Goal: Task Accomplishment & Management: Use online tool/utility

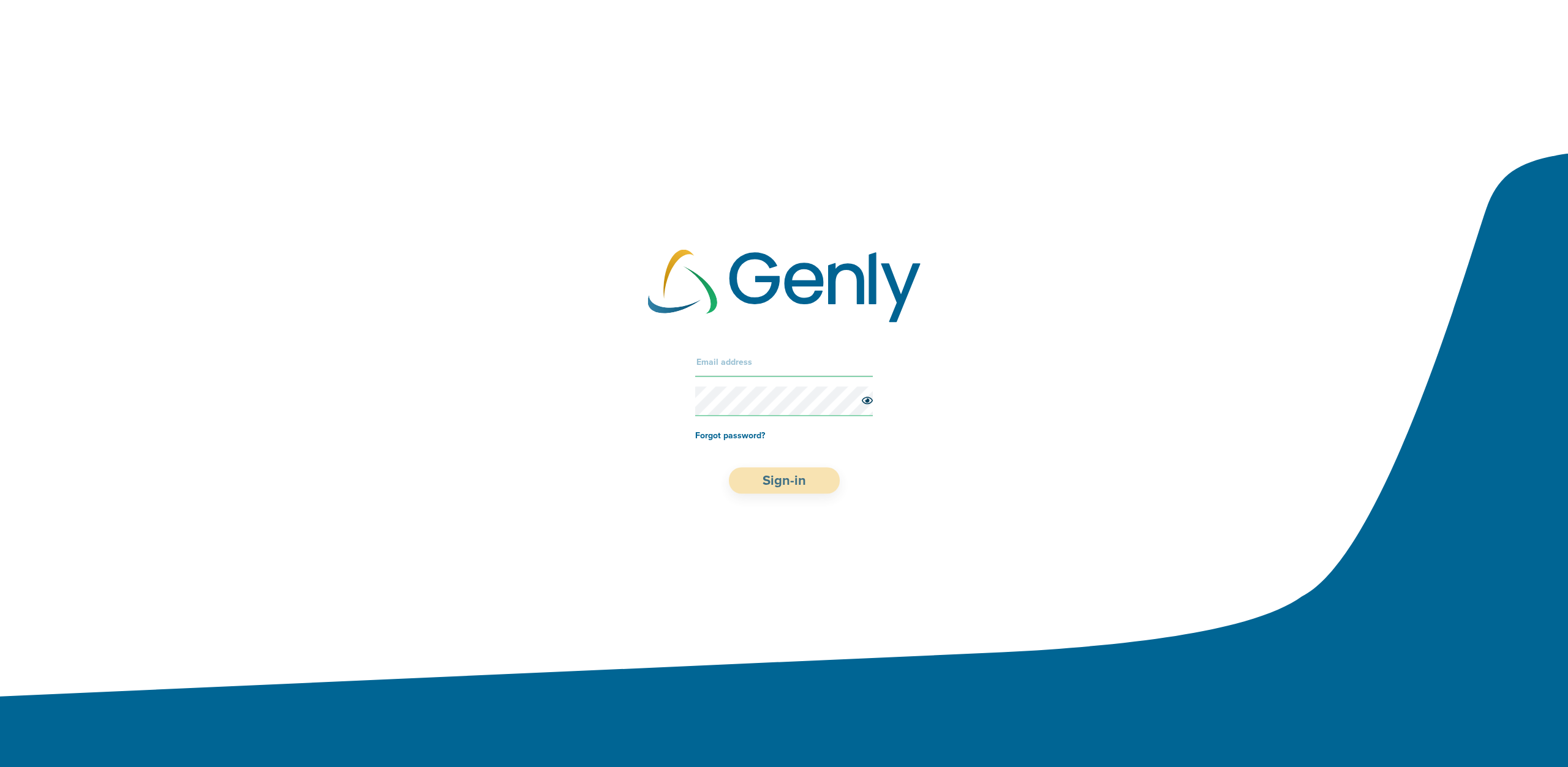
type input "[PERSON_NAME][EMAIL_ADDRESS][DOMAIN_NAME]"
click at [826, 471] on button "Sign-in" at bounding box center [784, 480] width 111 height 26
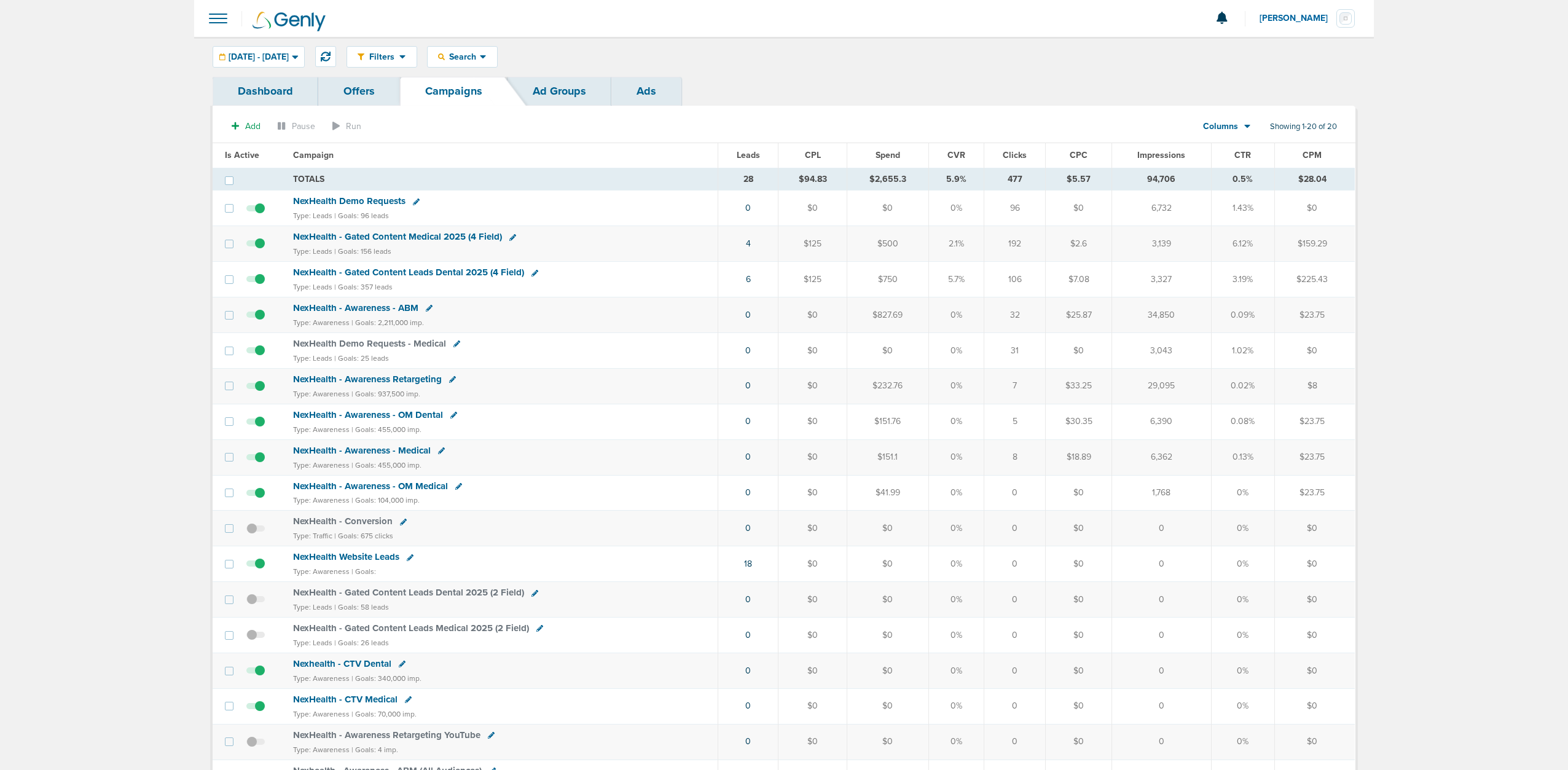
click at [633, 107] on div "Add Pause Run Columns Media Stats Sales Performance Custom Showing 1-20 of 20 I…" at bounding box center [783, 546] width 1143 height 881
click at [646, 86] on link "Ads" at bounding box center [647, 91] width 70 height 29
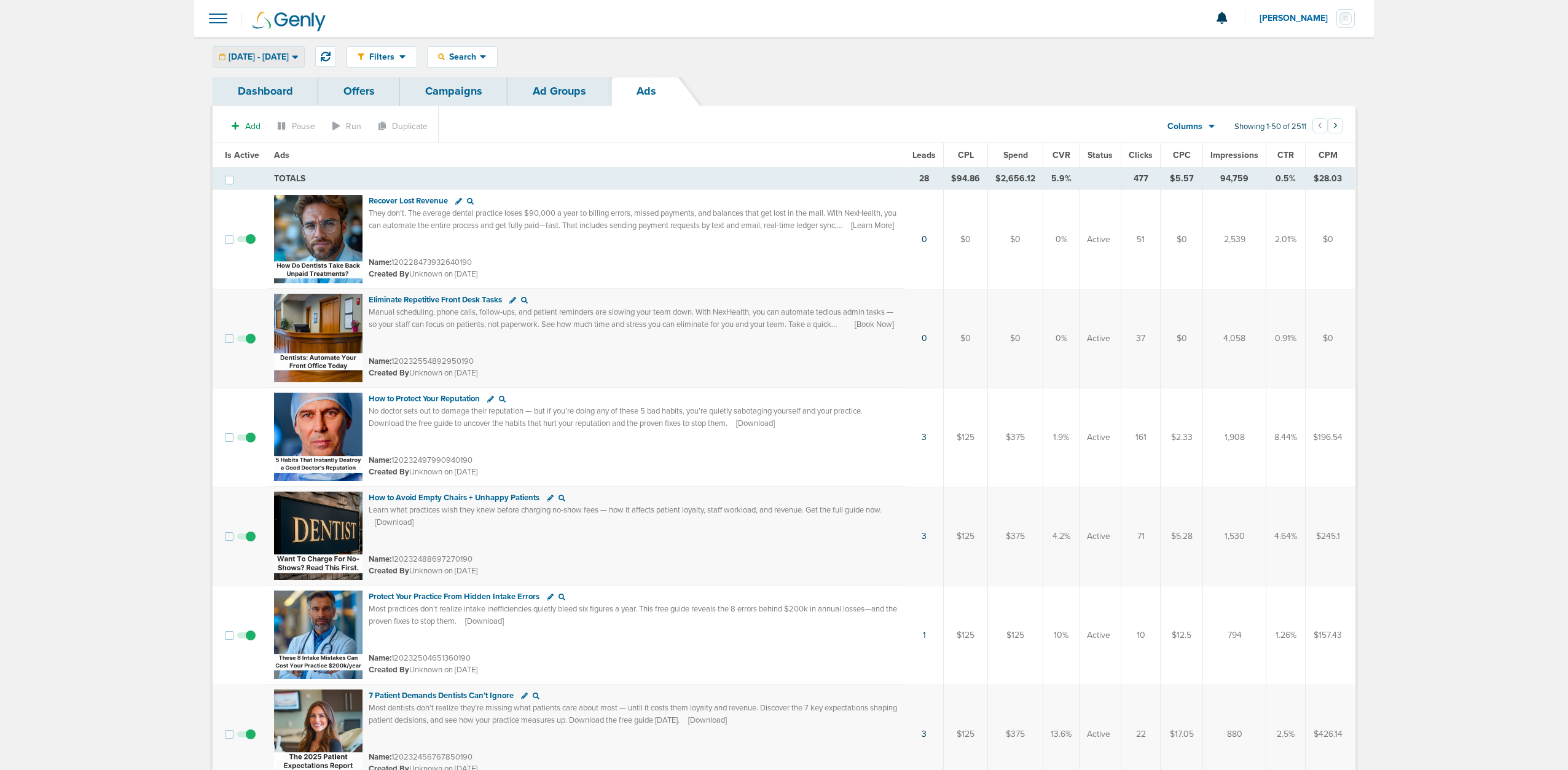
click at [289, 54] on span "[DATE] - [DATE]" at bounding box center [259, 58] width 60 height 9
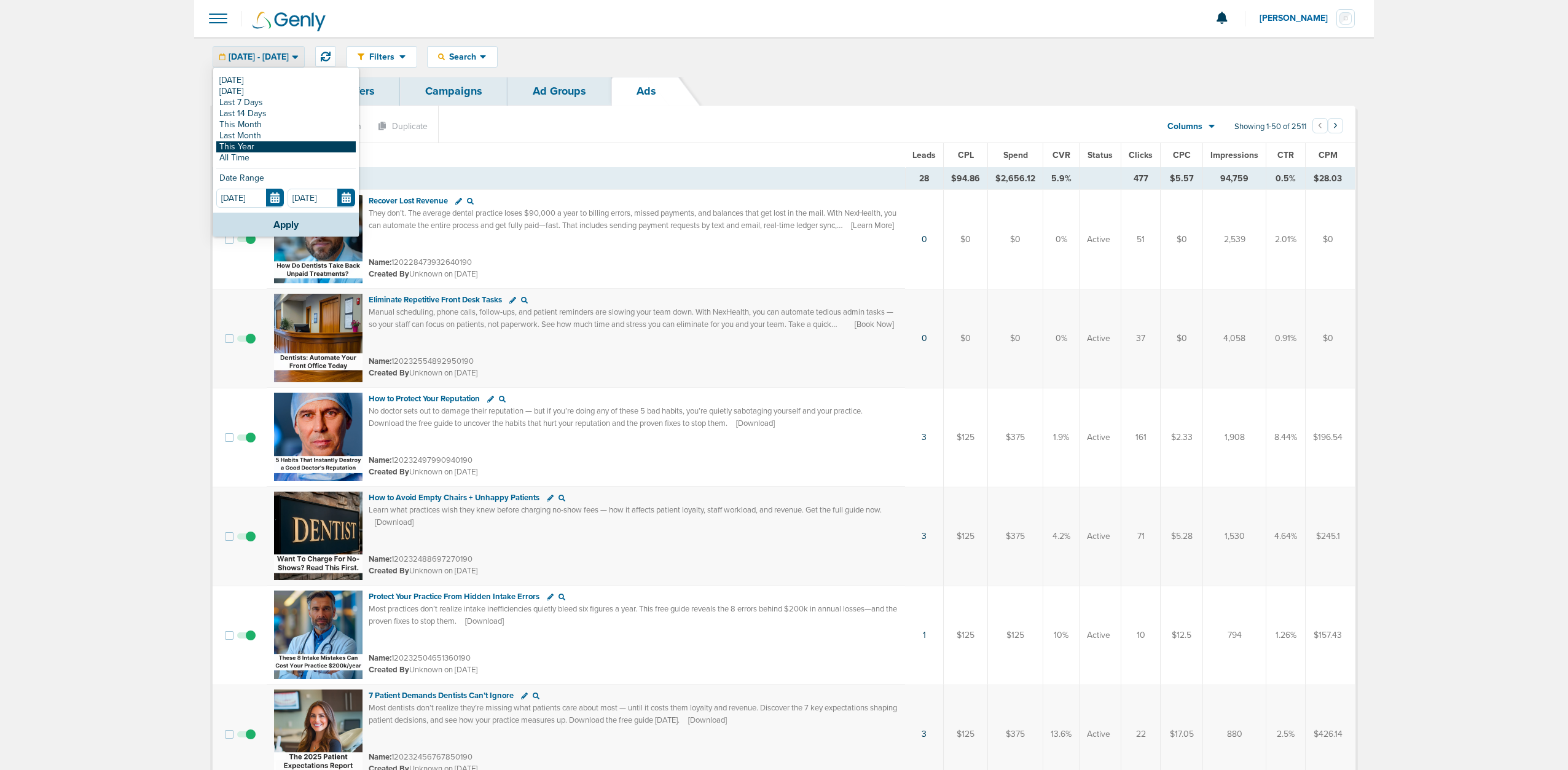
click at [247, 149] on link "This Year" at bounding box center [285, 147] width 139 height 11
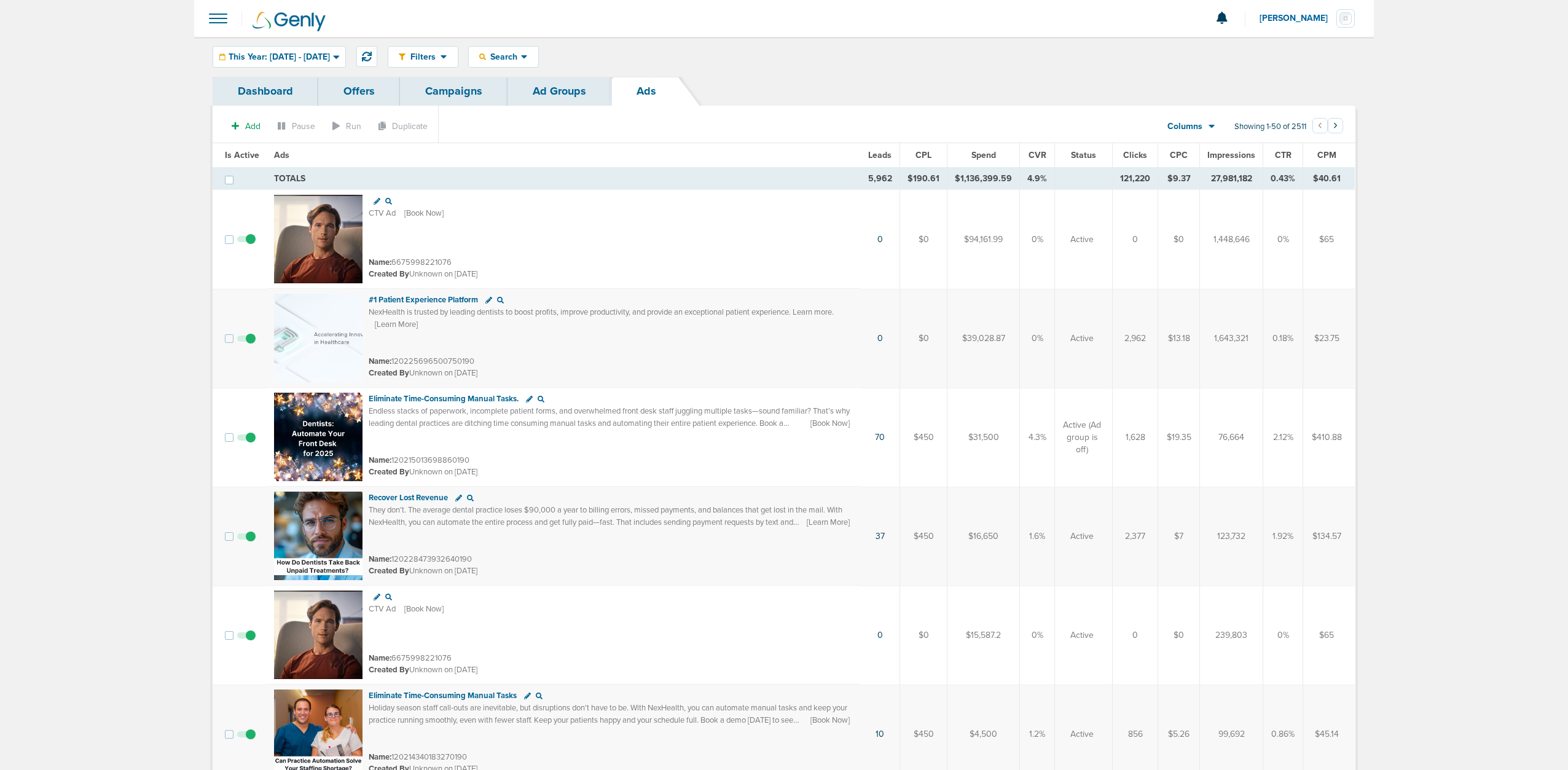
drag, startPoint x: 1209, startPoint y: 179, endPoint x: 1253, endPoint y: 180, distance: 44.0
click at [1253, 180] on td "27,981,182" at bounding box center [1231, 179] width 63 height 22
click at [490, 88] on link "Campaigns" at bounding box center [454, 91] width 107 height 29
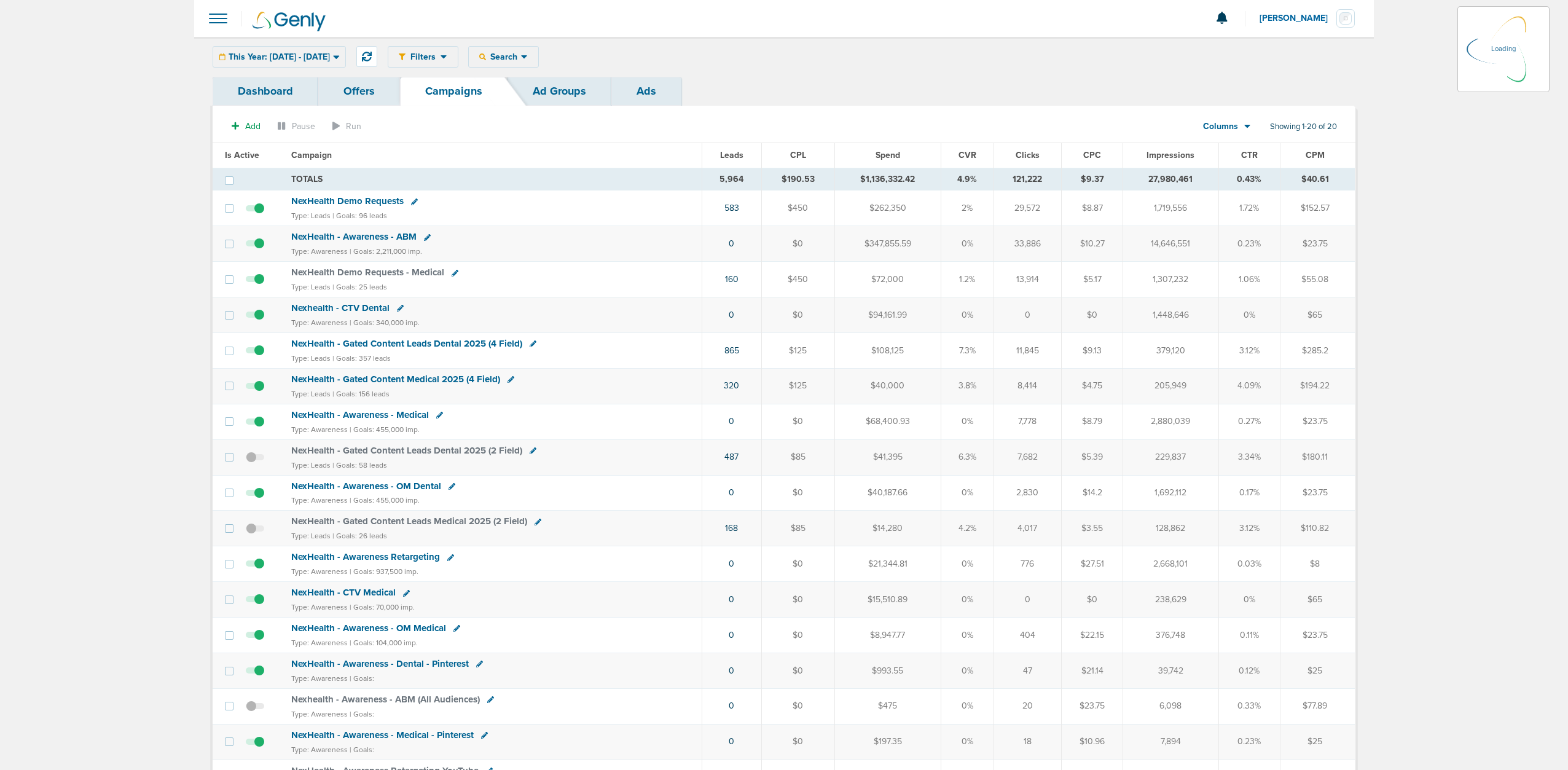
click at [360, 236] on span "NexHealth - Awareness - ABM" at bounding box center [354, 237] width 126 height 11
drag, startPoint x: 910, startPoint y: 236, endPoint x: 873, endPoint y: 241, distance: 37.3
click at [873, 241] on td "$347,855.59" at bounding box center [885, 244] width 111 height 36
drag, startPoint x: 1143, startPoint y: 246, endPoint x: 1216, endPoint y: 239, distance: 73.3
click at [1216, 239] on td "14,646,551" at bounding box center [1172, 244] width 94 height 36
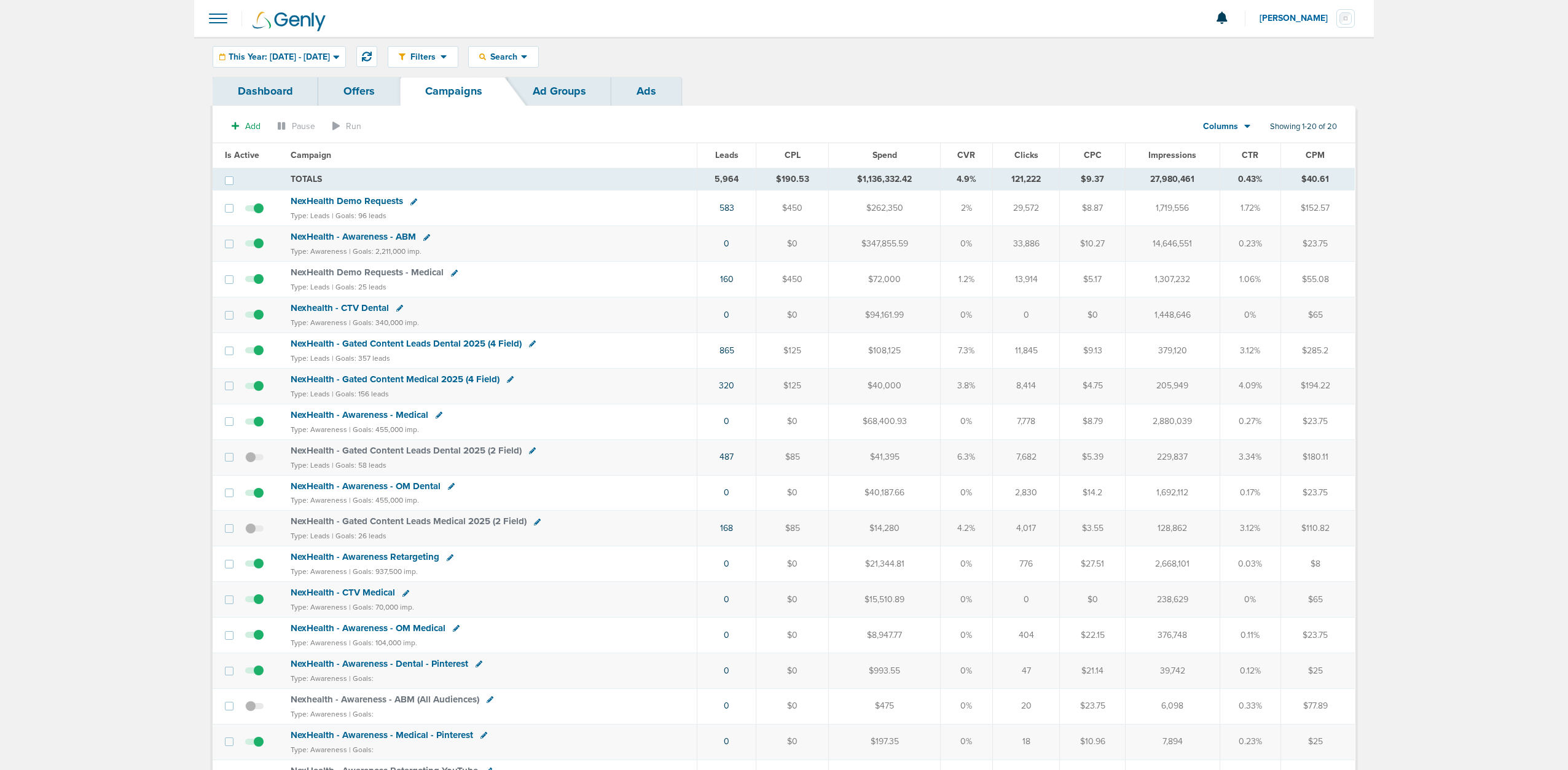
drag, startPoint x: 1274, startPoint y: 246, endPoint x: 1231, endPoint y: 237, distance: 43.9
click at [1231, 237] on td "0.23%" at bounding box center [1250, 244] width 61 height 36
click at [362, 235] on span "NexHealth - Awareness - ABM" at bounding box center [353, 237] width 126 height 11
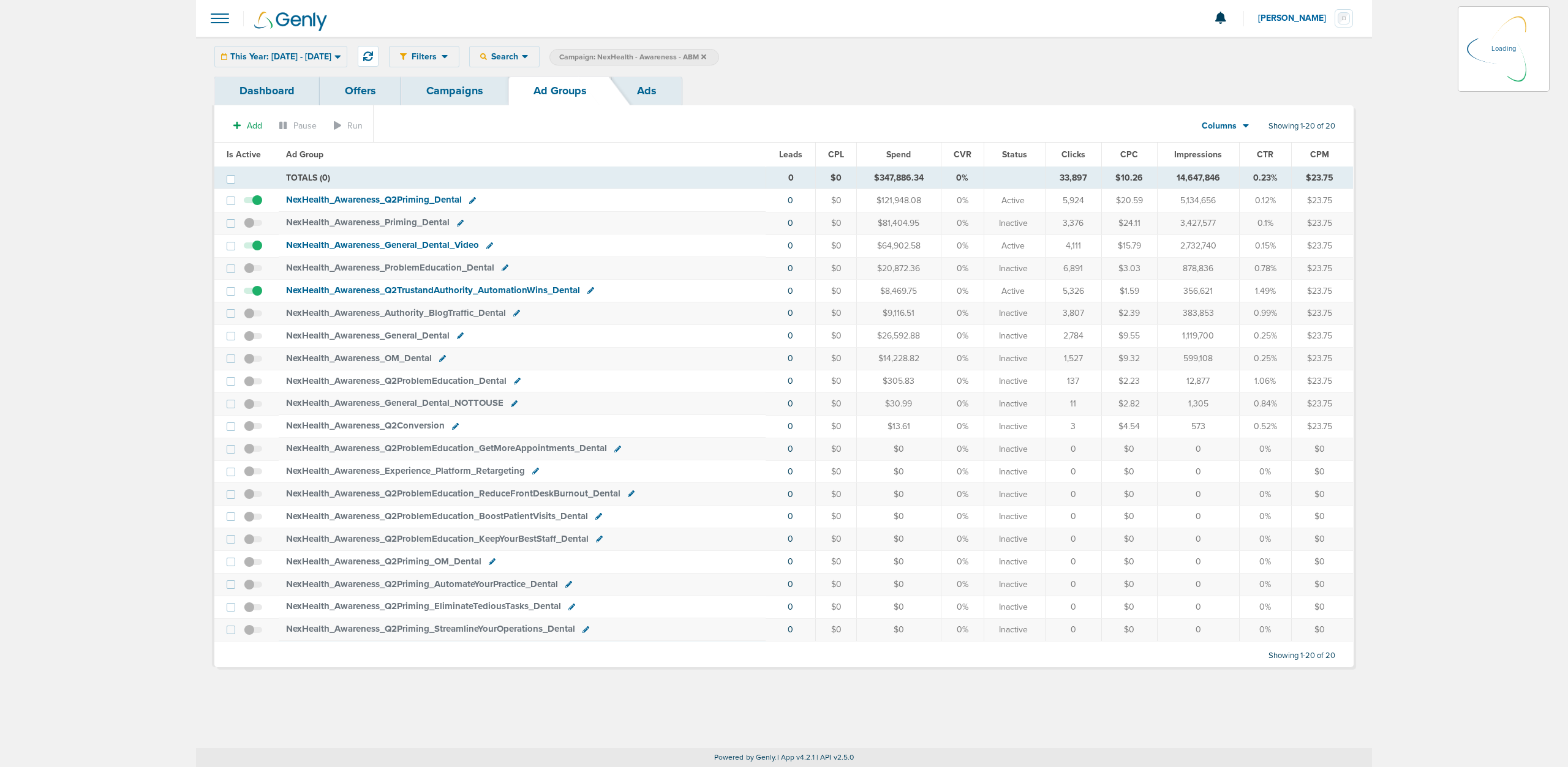
click at [402, 203] on span "NexHealth_ Awareness_ Q2Priming_ Dental" at bounding box center [374, 200] width 176 height 11
click at [423, 197] on span "NexHealth_ Awareness_ Q2Priming_ Dental" at bounding box center [374, 200] width 176 height 11
click at [315, 202] on span "NexHealth_ Awareness_ Q2Priming_ Dental" at bounding box center [374, 200] width 176 height 11
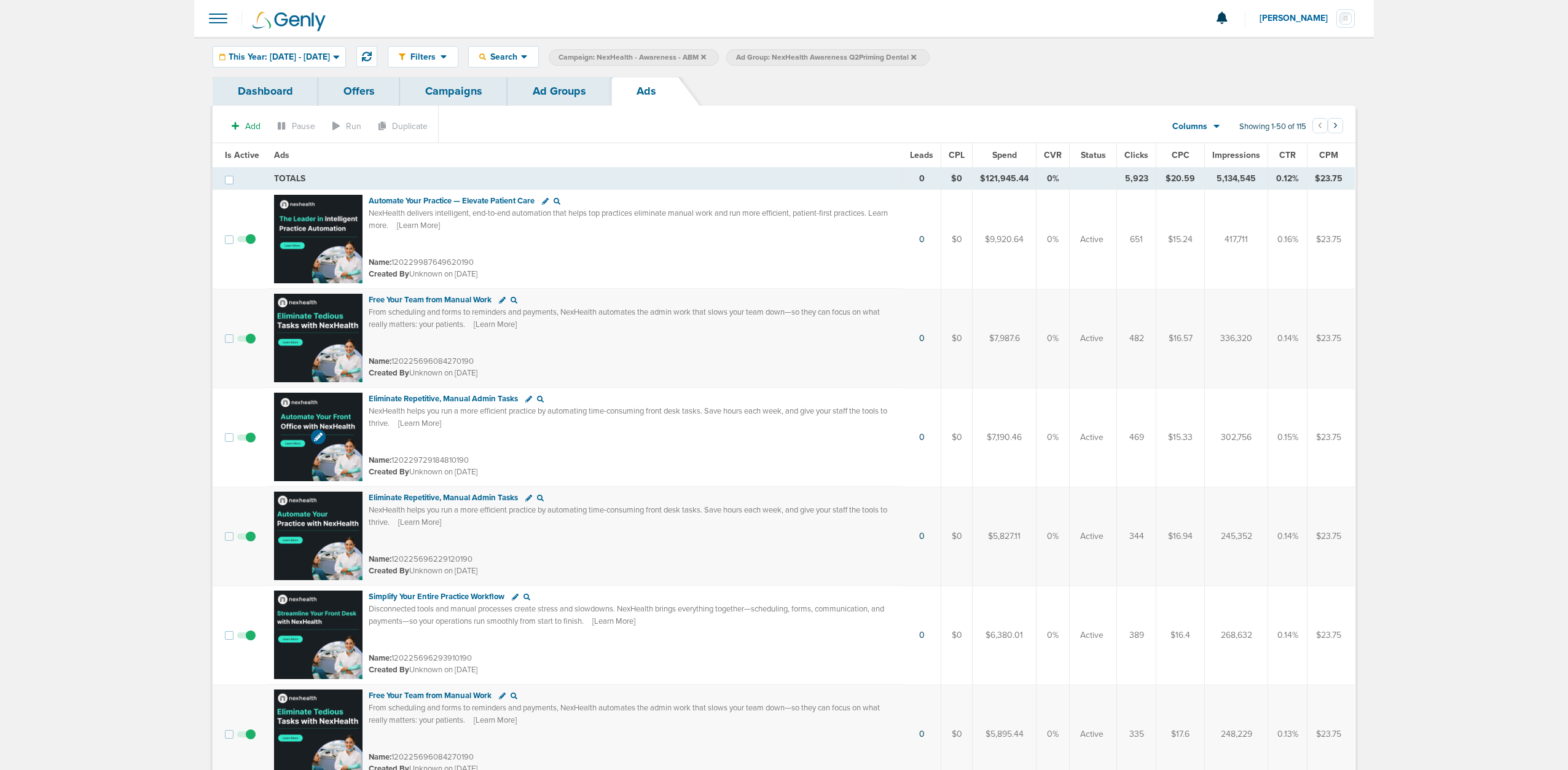
click at [315, 404] on img at bounding box center [319, 437] width 89 height 89
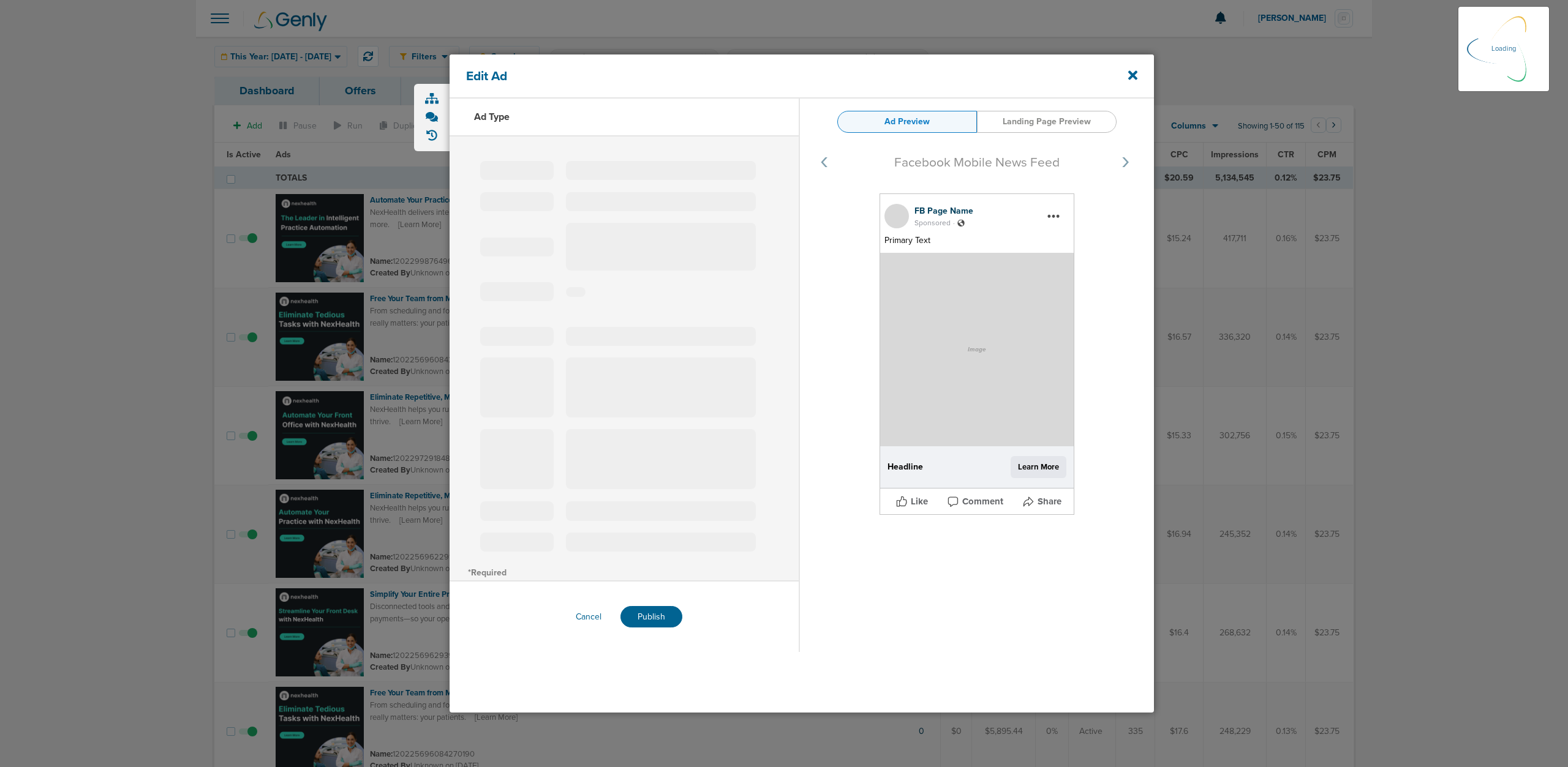
select select "learn_more"
type input "120229729184810190"
type textarea "[URL][DOMAIN_NAME]"
type input "Eliminate Repetitive, Manual Admin Tasks"
type textarea "NexHealth helps you run a more efficient practice by automating time-consuming …"
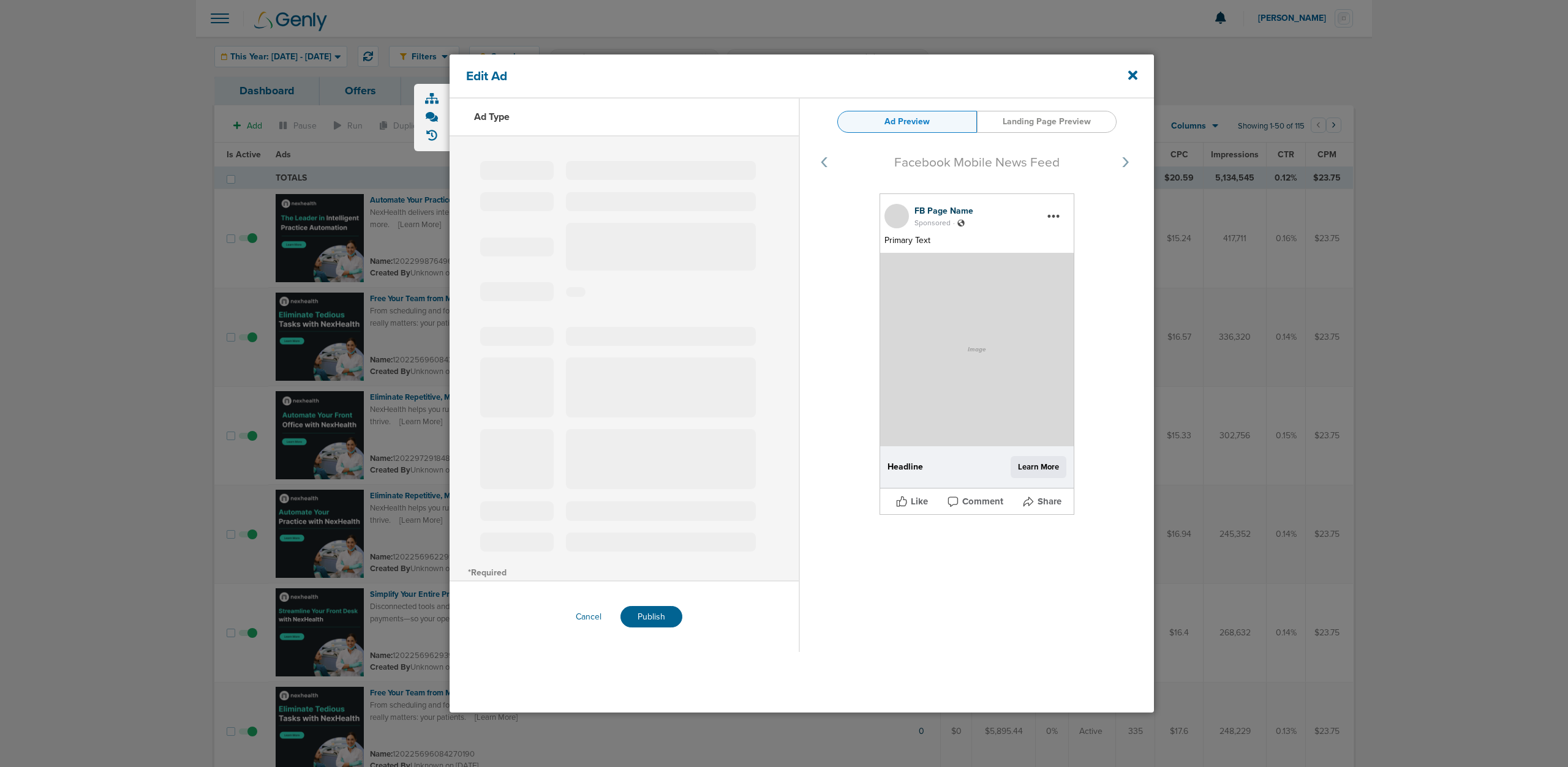
type input "[DOMAIN_NAME]"
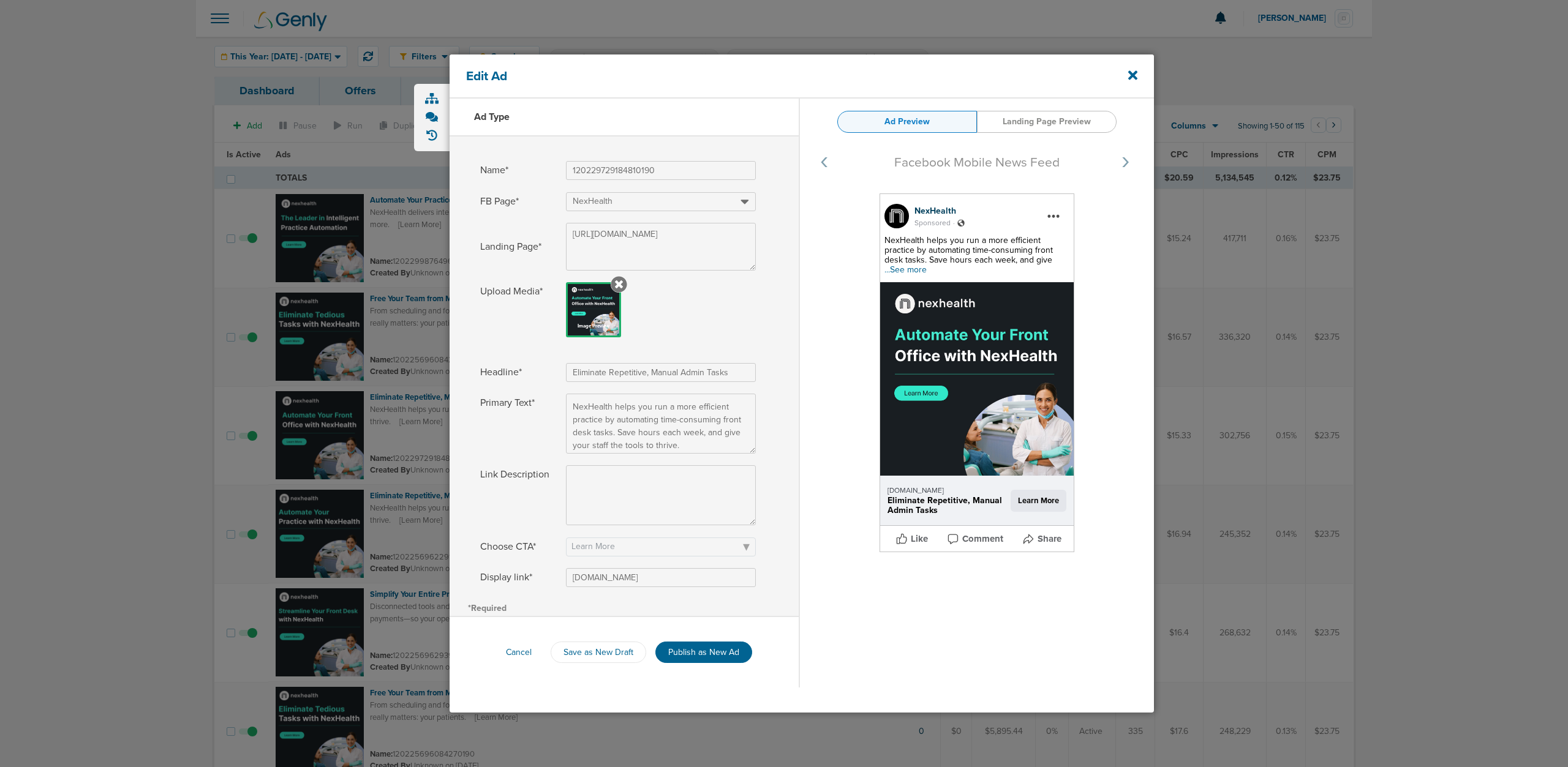
click at [932, 394] on img at bounding box center [976, 379] width 194 height 194
click at [918, 266] on span "...See more" at bounding box center [905, 270] width 42 height 11
click at [1130, 72] on icon at bounding box center [1133, 75] width 9 height 9
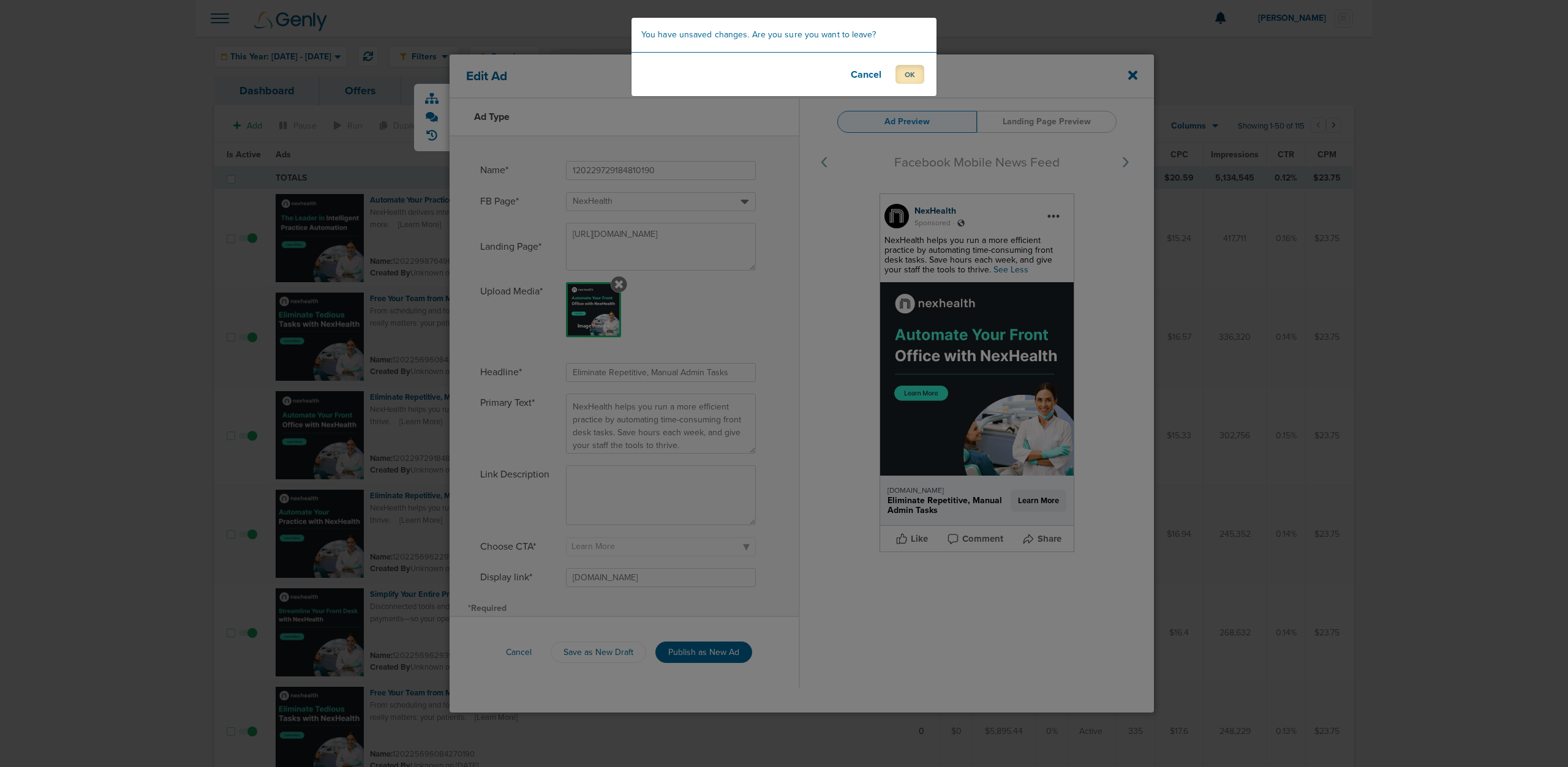
click at [906, 68] on button "OK" at bounding box center [910, 74] width 29 height 19
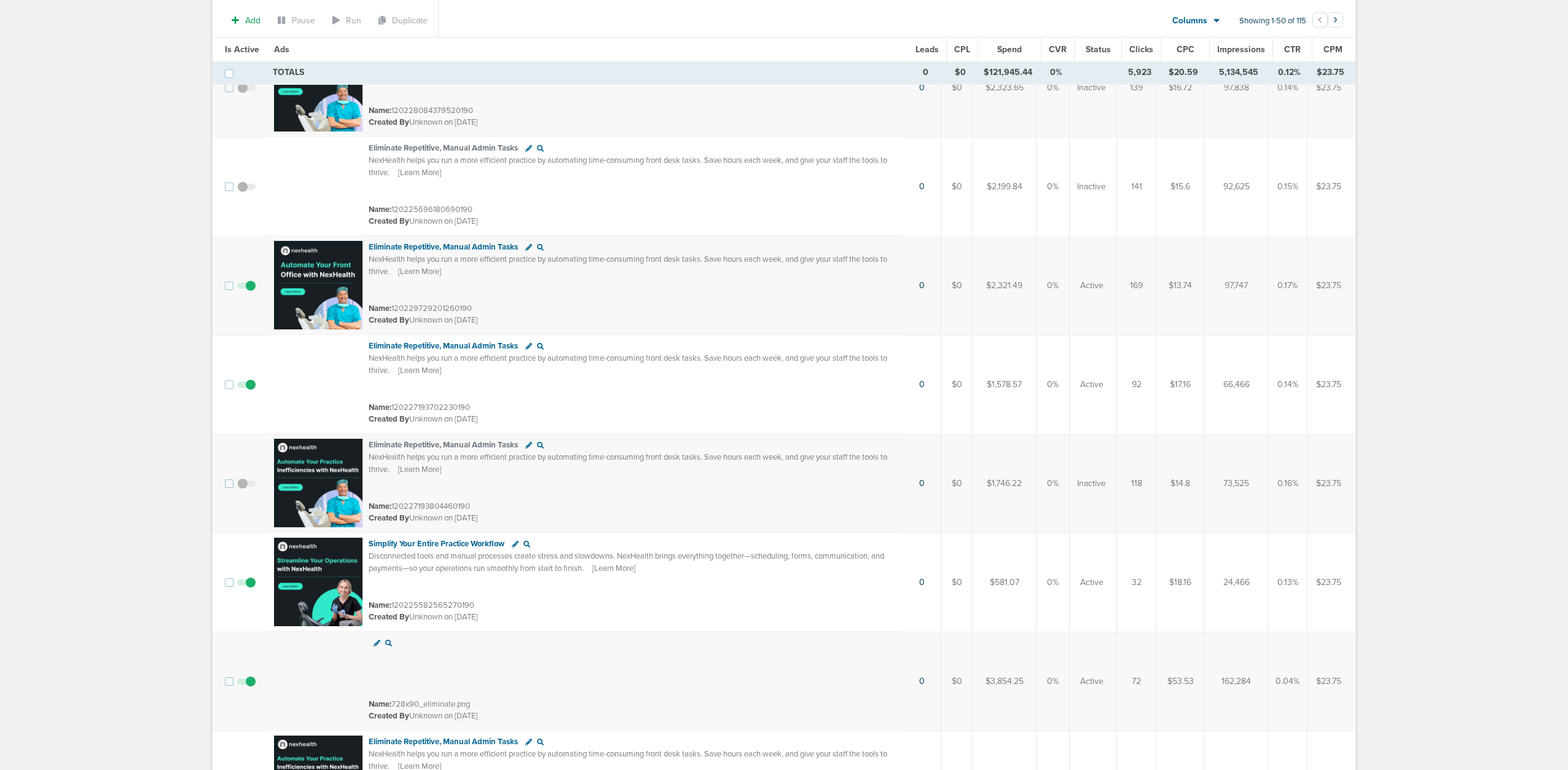
scroll to position [1844, 0]
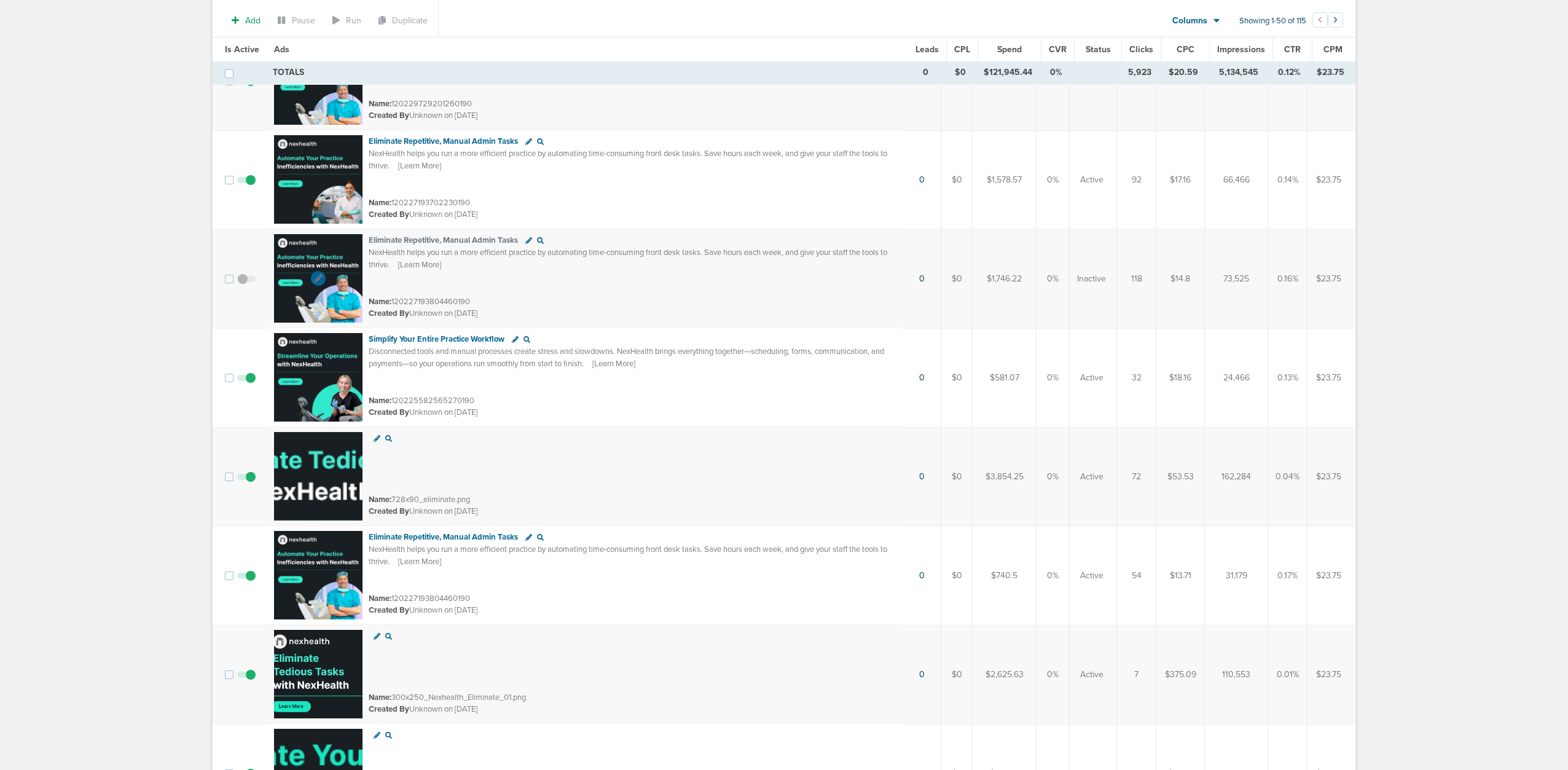
click at [309, 314] on img at bounding box center [319, 279] width 89 height 89
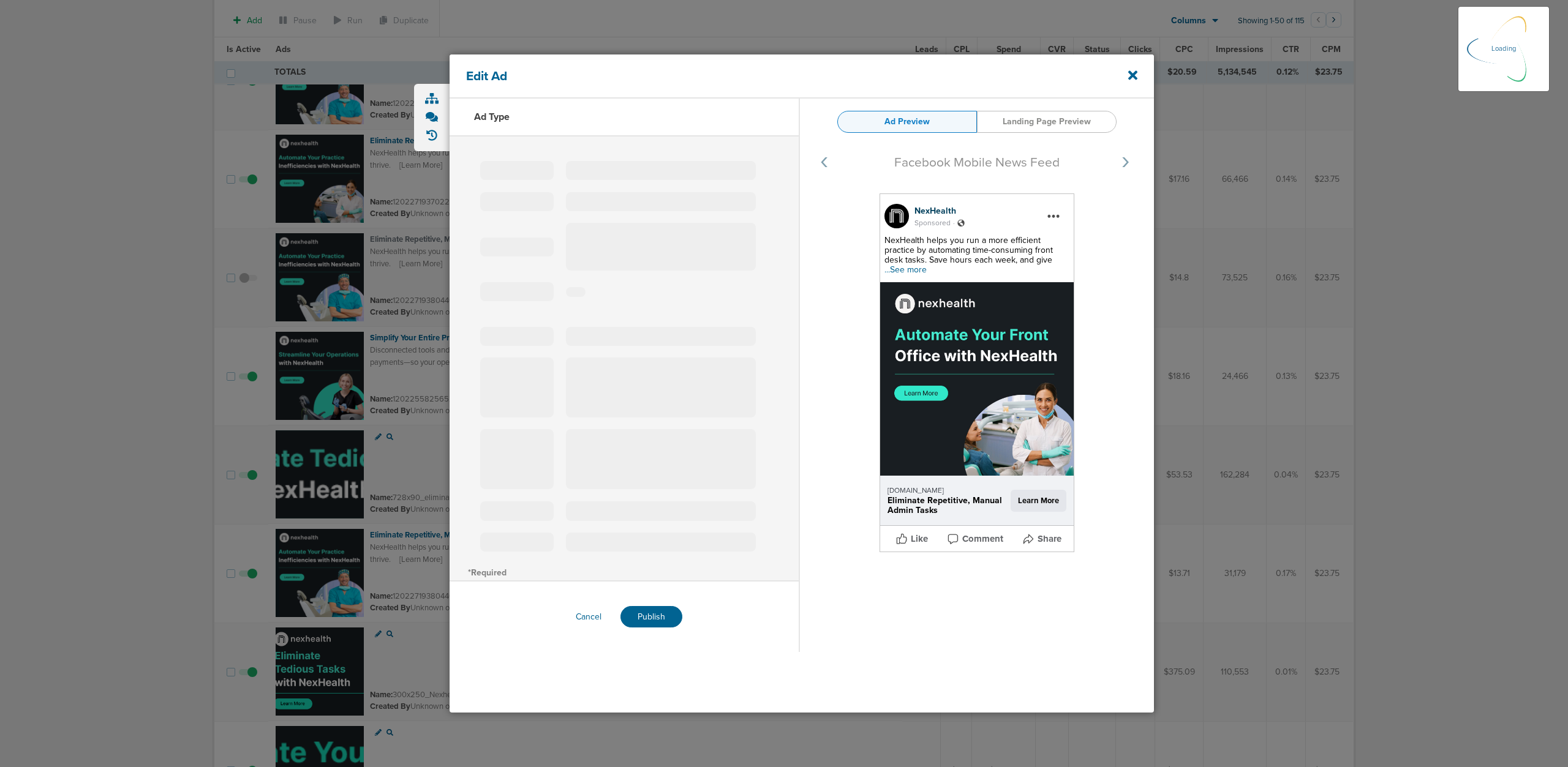
select select "learn_more"
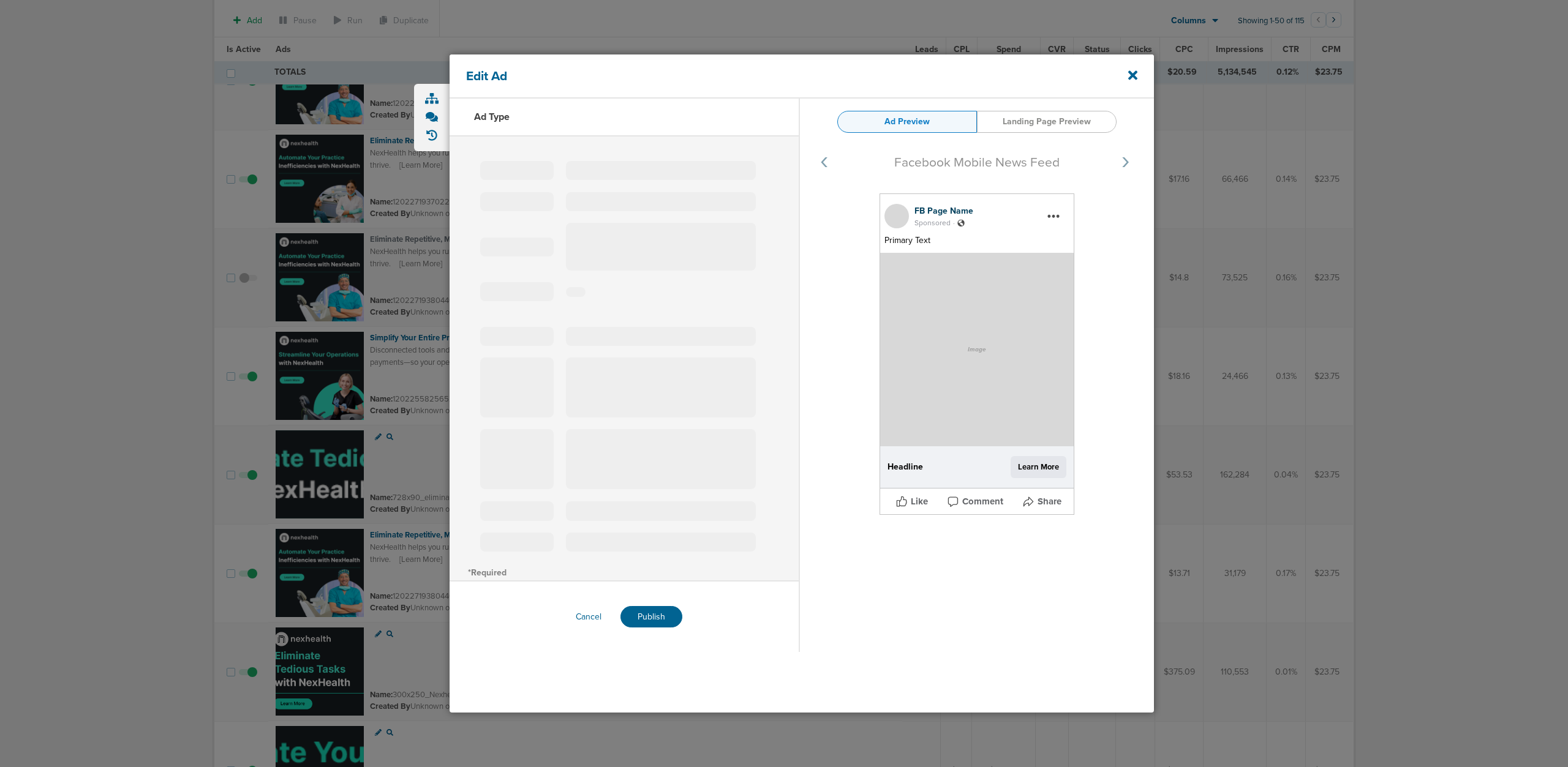
type input "120227193804460190"
type textarea "[URL][DOMAIN_NAME]"
type input "Eliminate Repetitive, Manual Admin Tasks"
type textarea "NexHealth helps you run a more efficient practice by automating time-consuming …"
type input "[DOMAIN_NAME]"
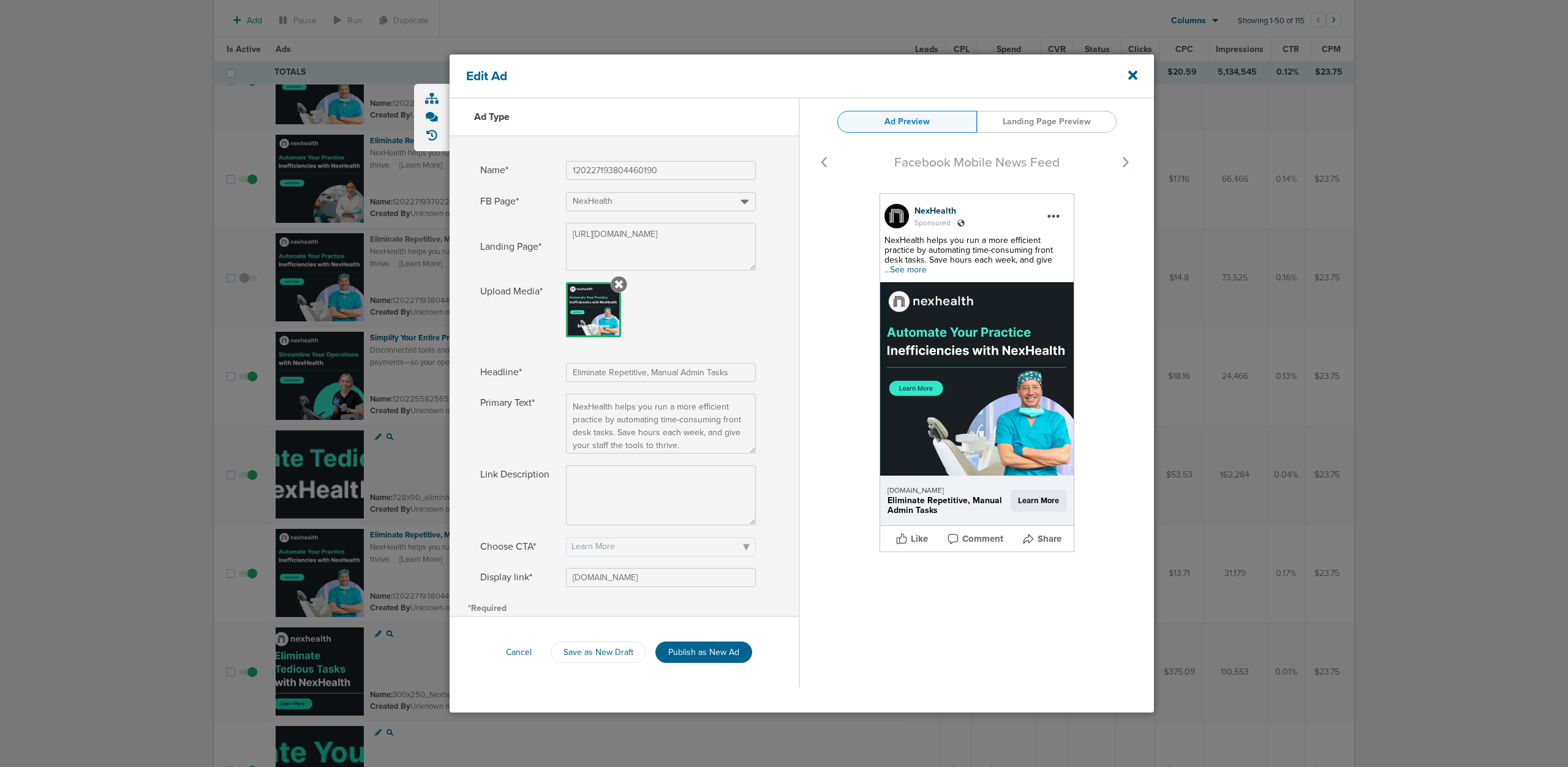
click at [56, 263] on div at bounding box center [784, 384] width 1568 height 767
click at [1136, 73] on icon at bounding box center [1133, 75] width 9 height 14
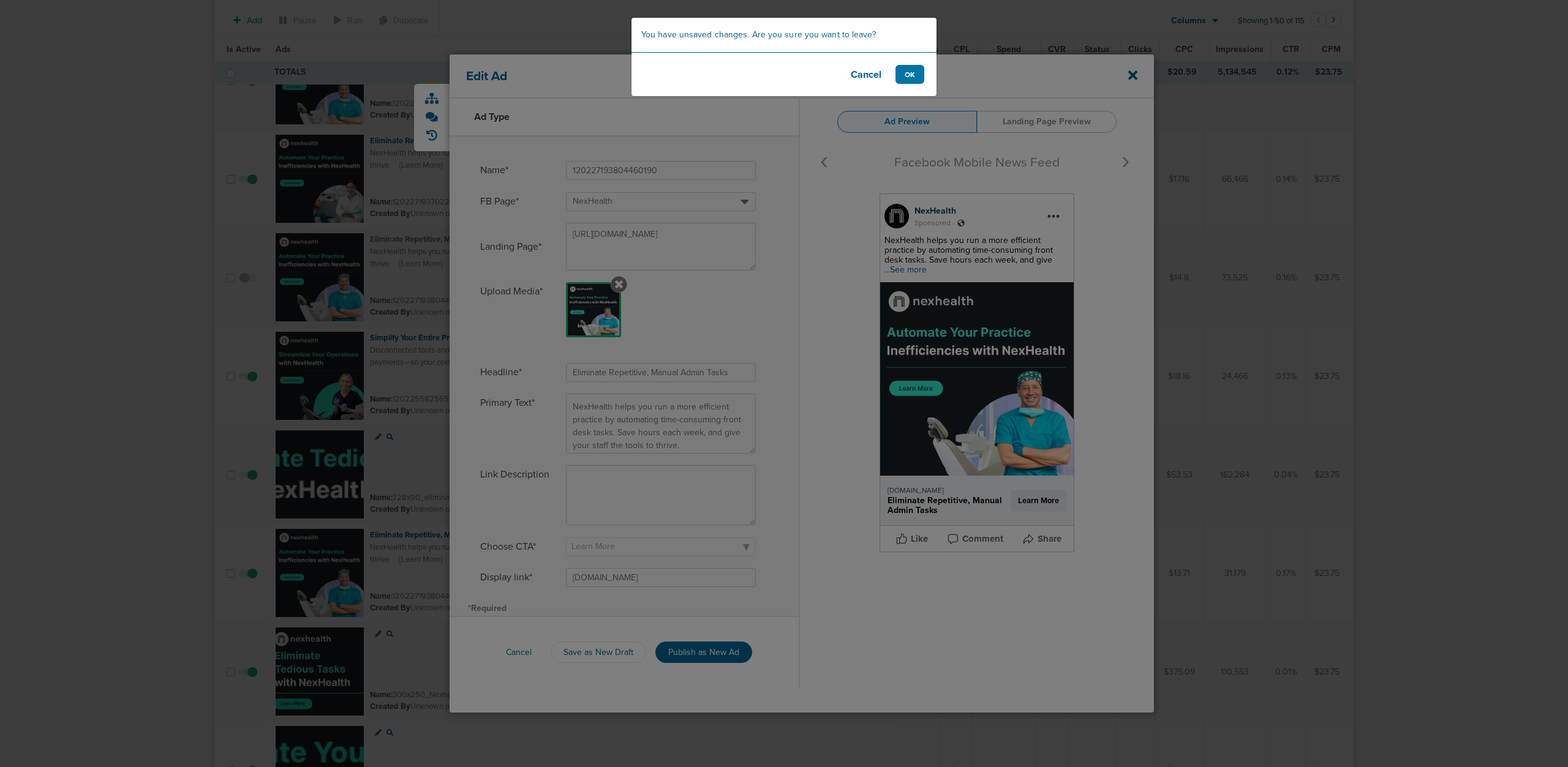
click at [910, 63] on footer "Cancel OK" at bounding box center [784, 74] width 305 height 44
click at [905, 82] on button "OK" at bounding box center [910, 74] width 29 height 19
